Goal: Task Accomplishment & Management: Manage account settings

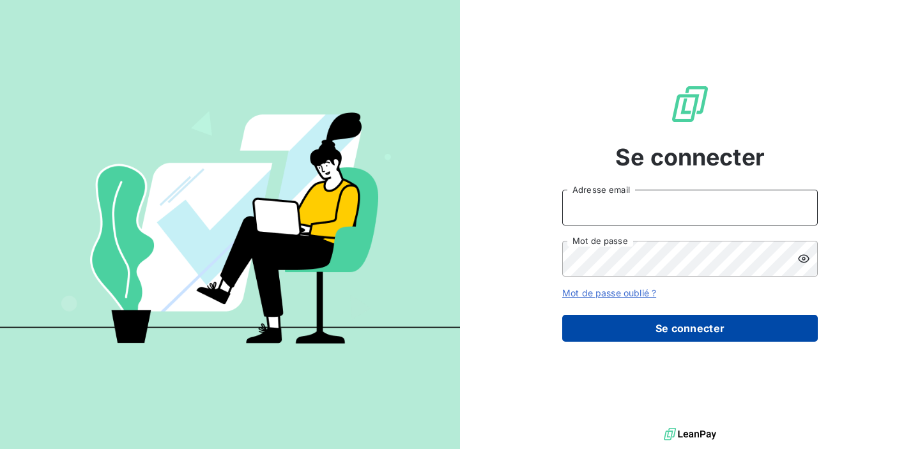
type input "[EMAIL_ADDRESS][DOMAIN_NAME]"
click at [577, 328] on button "Se connecter" at bounding box center [690, 328] width 256 height 27
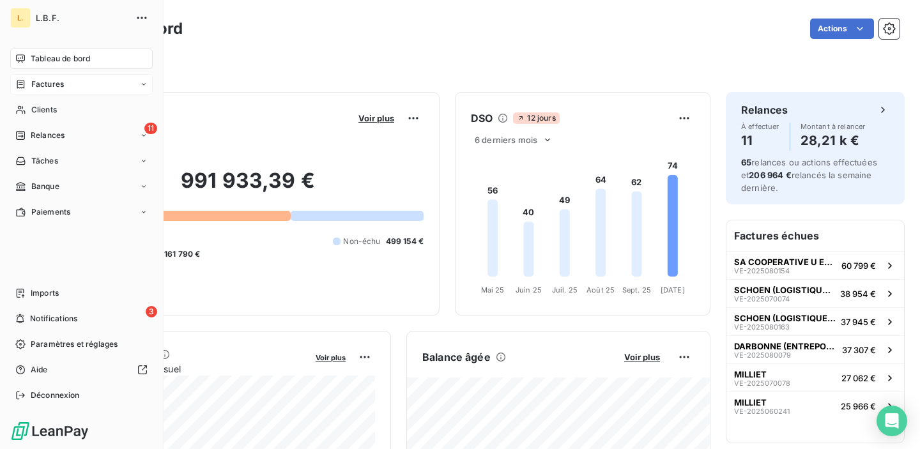
click at [79, 87] on div "Factures" at bounding box center [81, 84] width 143 height 20
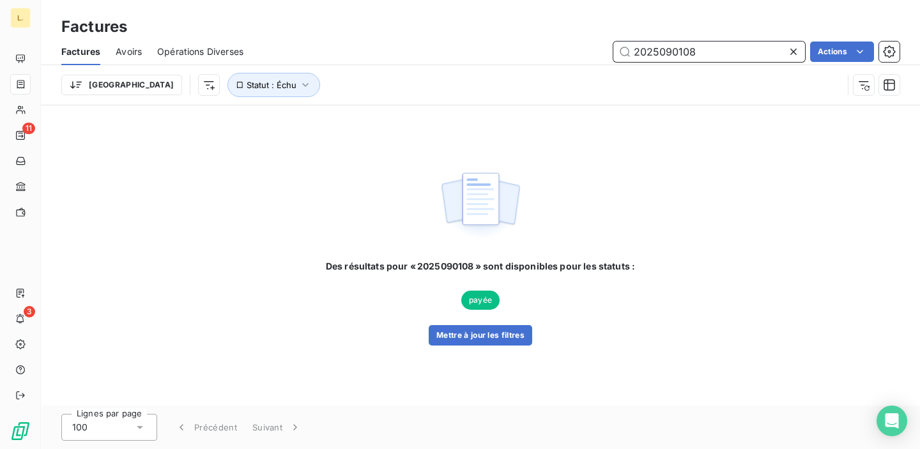
click at [665, 53] on input "2025090108" at bounding box center [710, 52] width 192 height 20
paste input "5100042"
type input "25100042"
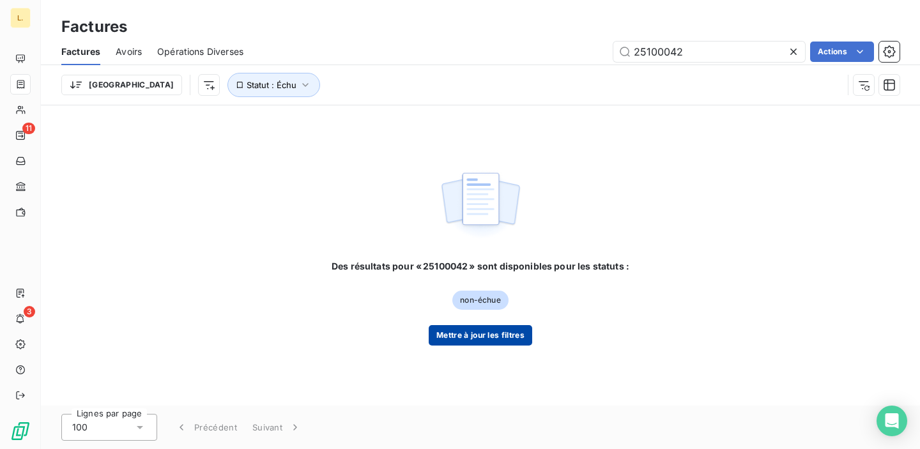
click at [502, 340] on button "Mettre à jour les filtres" at bounding box center [481, 335] width 104 height 20
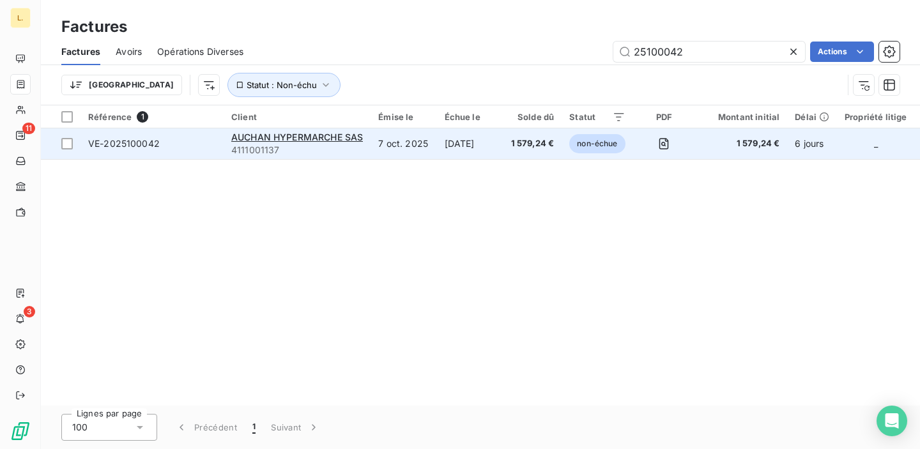
click at [447, 130] on td "[DATE]" at bounding box center [470, 143] width 66 height 31
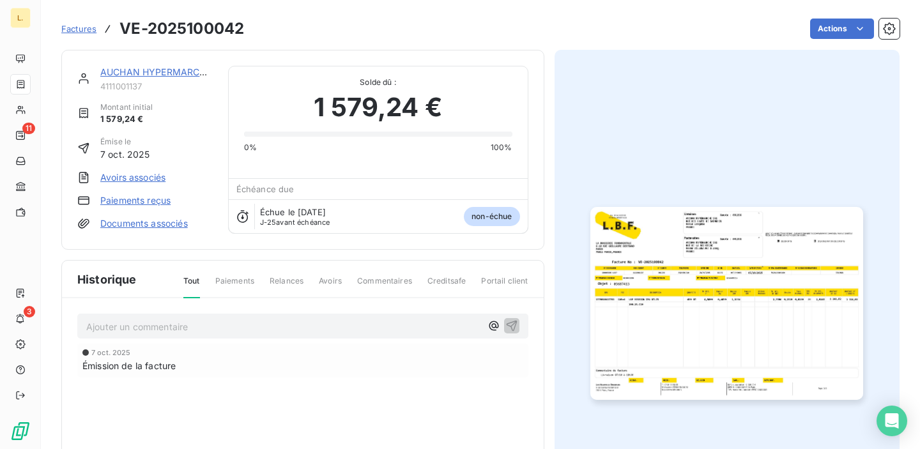
click at [164, 198] on link "Paiements reçus" at bounding box center [135, 200] width 70 height 13
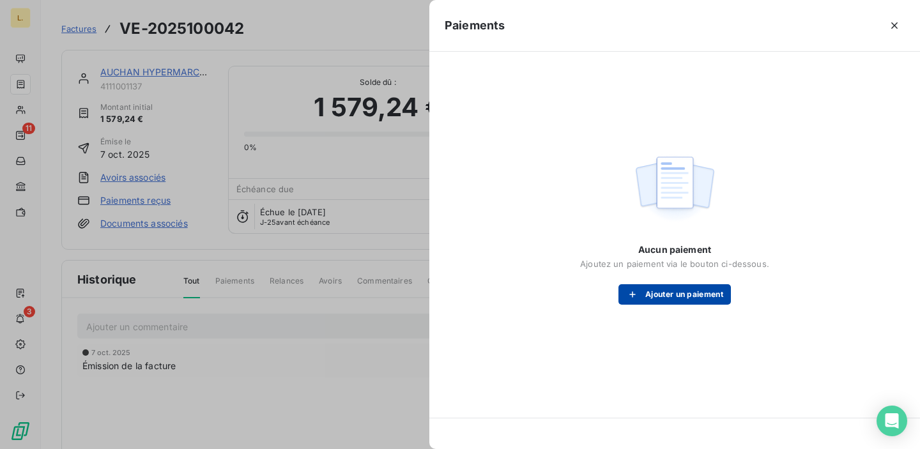
click at [644, 297] on button "Ajouter un paiement" at bounding box center [675, 294] width 112 height 20
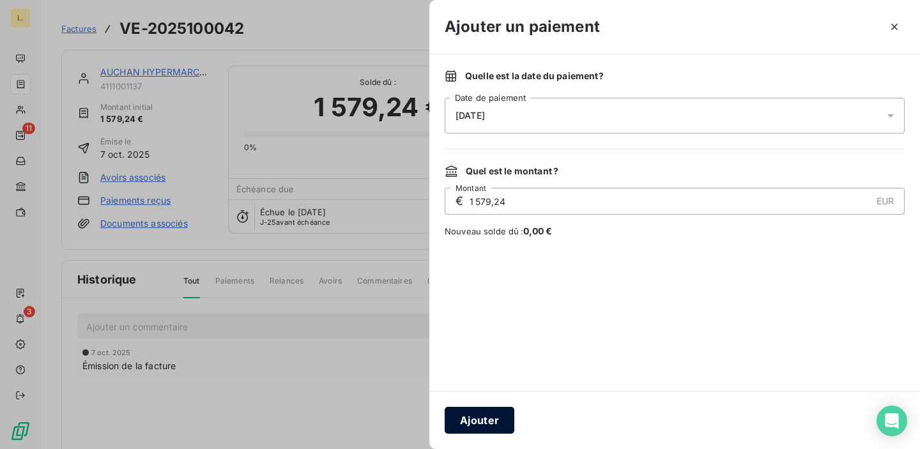
click at [497, 418] on button "Ajouter" at bounding box center [480, 420] width 70 height 27
